Goal: Transaction & Acquisition: Purchase product/service

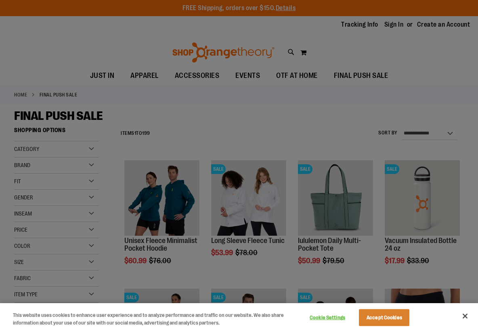
click at [333, 319] on button "Cookie Settings" at bounding box center [327, 317] width 50 height 16
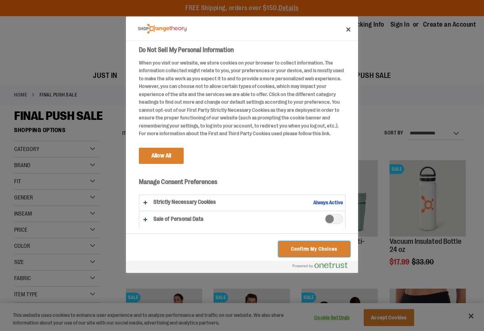
click at [296, 248] on button "Confirm My Choices" at bounding box center [313, 248] width 71 height 15
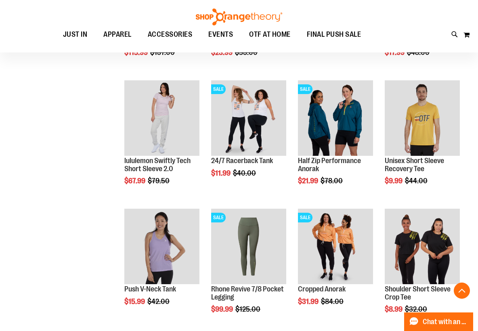
scroll to position [338, 0]
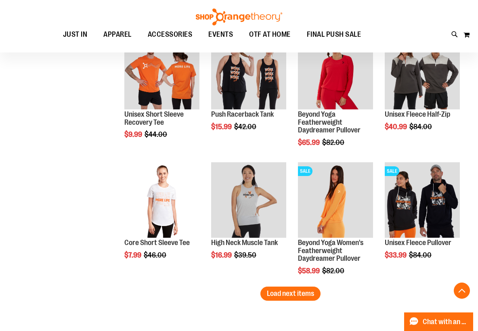
scroll to position [1029, 0]
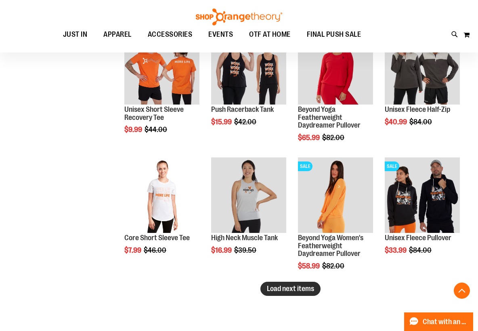
click at [296, 288] on span "Load next items" at bounding box center [290, 288] width 47 height 8
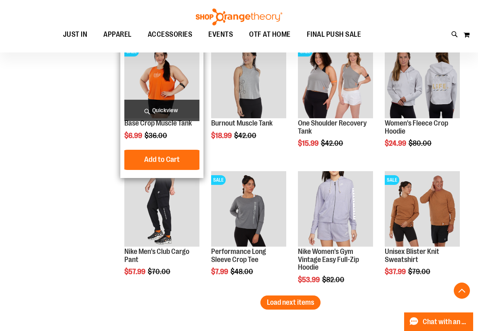
scroll to position [1400, 0]
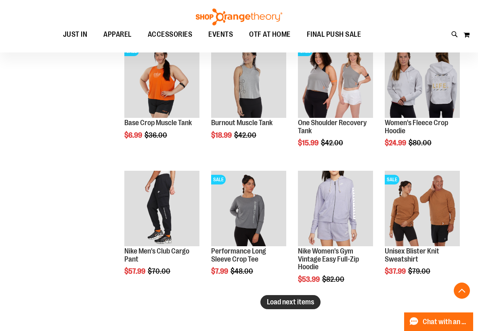
click at [292, 303] on span "Load next items" at bounding box center [290, 302] width 47 height 8
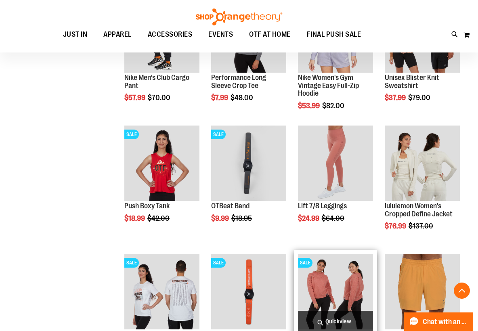
scroll to position [1568, 0]
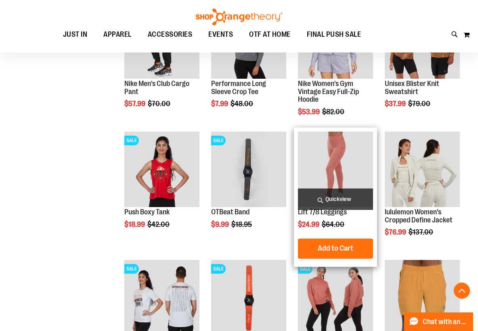
click at [334, 158] on img "product" at bounding box center [335, 169] width 75 height 75
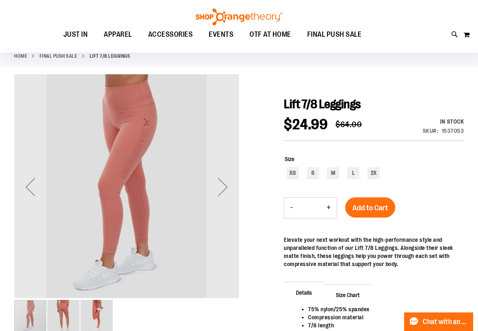
scroll to position [37, 0]
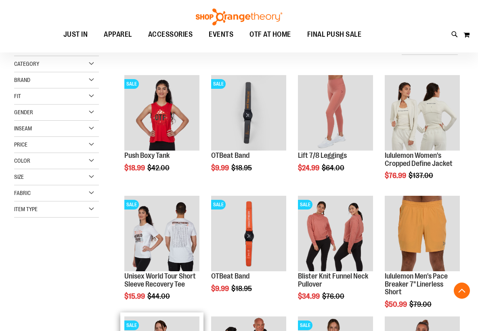
scroll to position [345, 0]
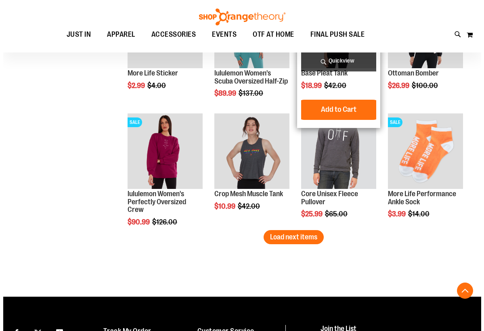
scroll to position [927, 0]
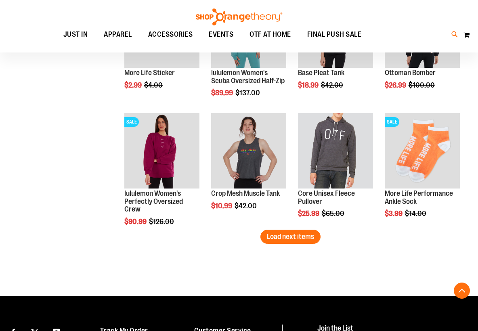
click at [453, 35] on icon at bounding box center [454, 34] width 7 height 9
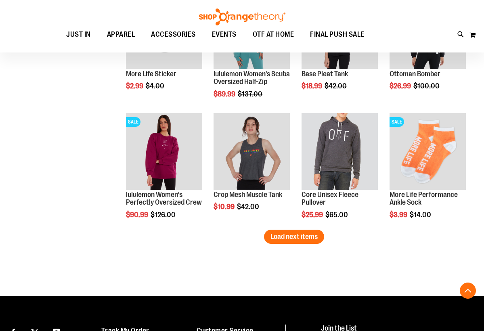
type input "********"
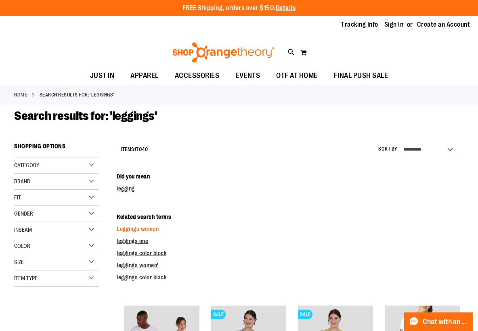
click at [154, 229] on link "Leggings women" at bounding box center [138, 228] width 42 height 6
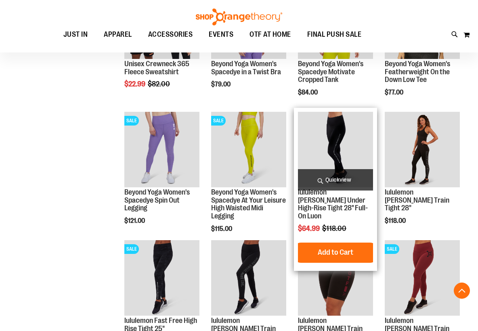
scroll to position [322, 0]
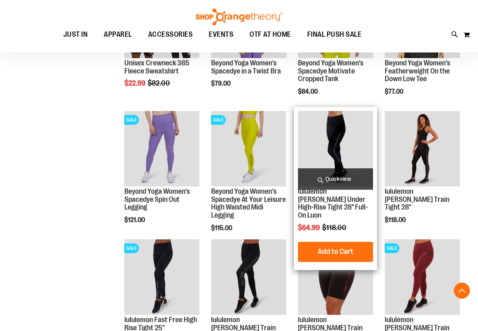
click at [329, 142] on img "product" at bounding box center [335, 148] width 75 height 75
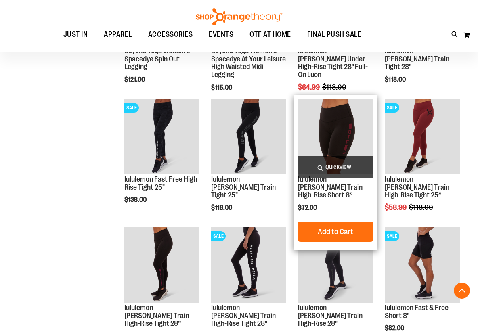
scroll to position [479, 0]
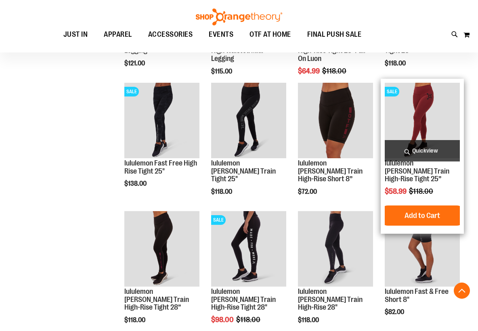
click at [436, 111] on img "product" at bounding box center [421, 120] width 75 height 75
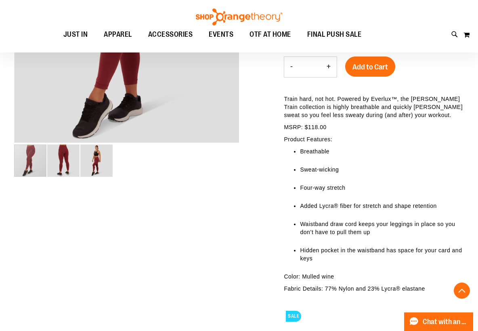
scroll to position [194, 0]
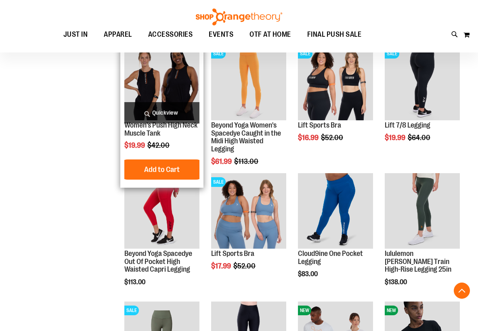
scroll to position [1161, 0]
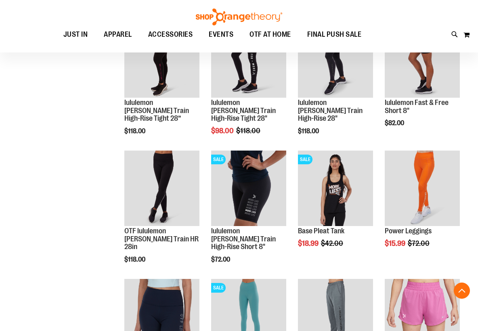
scroll to position [1953, 0]
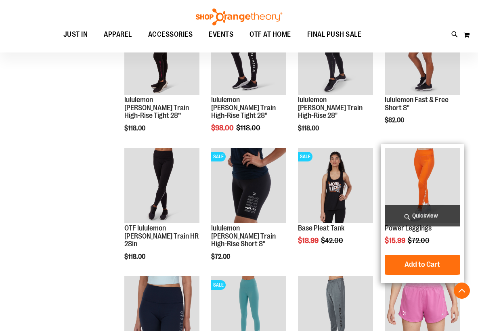
click at [413, 167] on img "product" at bounding box center [421, 185] width 75 height 75
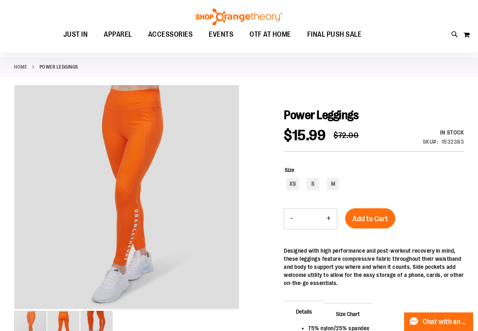
scroll to position [26, 0]
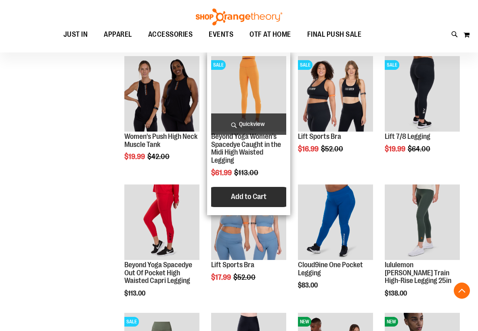
scroll to position [1144, 0]
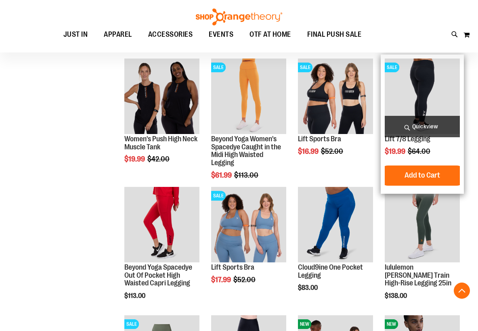
click at [411, 95] on img "product" at bounding box center [421, 95] width 75 height 75
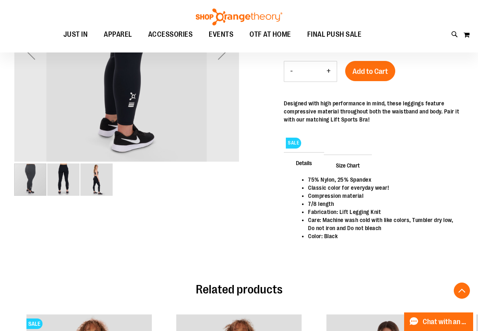
scroll to position [175, 0]
